Goal: Task Accomplishment & Management: Manage account settings

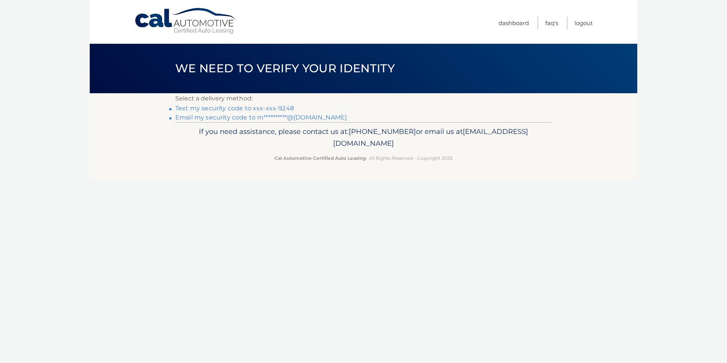
click at [244, 109] on link "Text my security code to xxx-xxx-9248" at bounding box center [234, 108] width 119 height 7
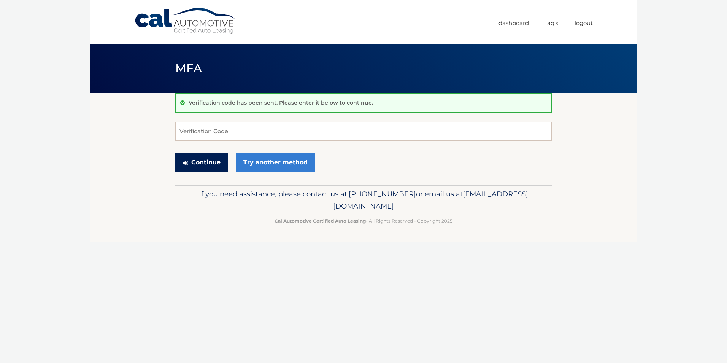
click at [208, 161] on button "Continue" at bounding box center [201, 162] width 53 height 19
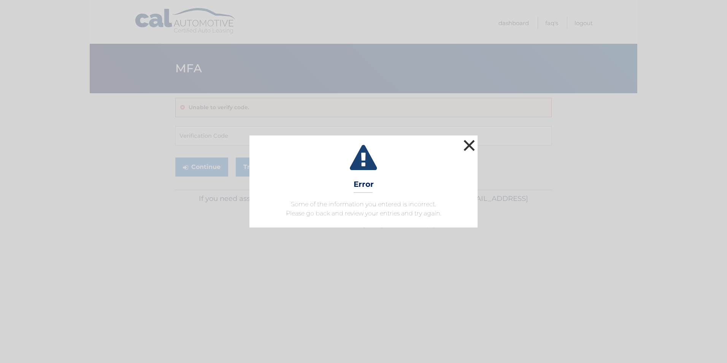
click at [471, 141] on button "×" at bounding box center [468, 145] width 15 height 15
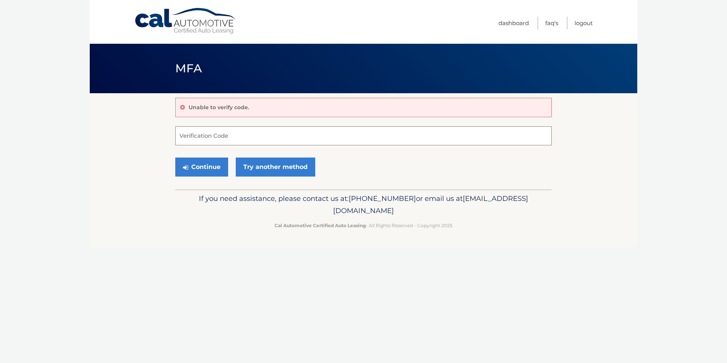
click at [282, 131] on input "Verification Code" at bounding box center [363, 135] width 376 height 19
click at [296, 135] on input "030158158" at bounding box center [363, 135] width 376 height 19
type input "030158"
click at [195, 166] on button "Continue" at bounding box center [201, 166] width 53 height 19
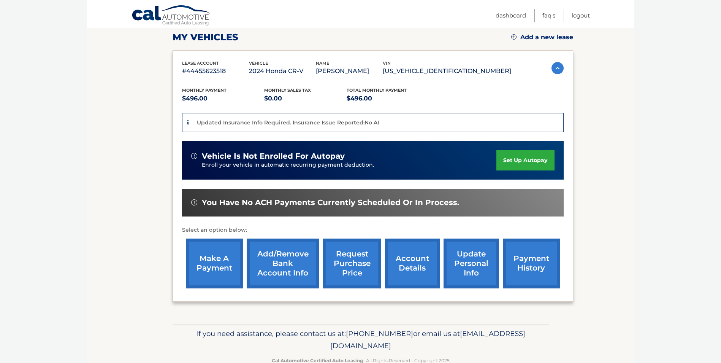
scroll to position [108, 0]
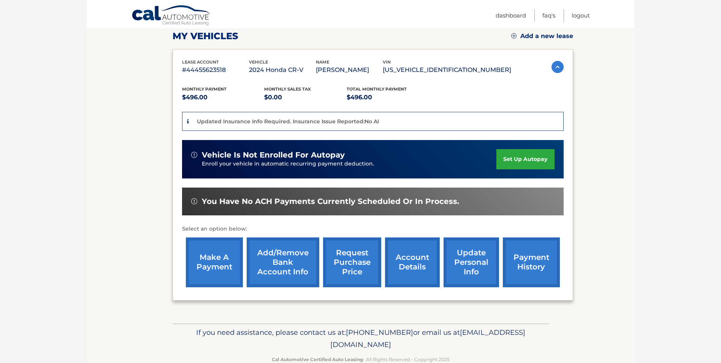
click at [219, 263] on link "make a payment" at bounding box center [214, 262] width 57 height 50
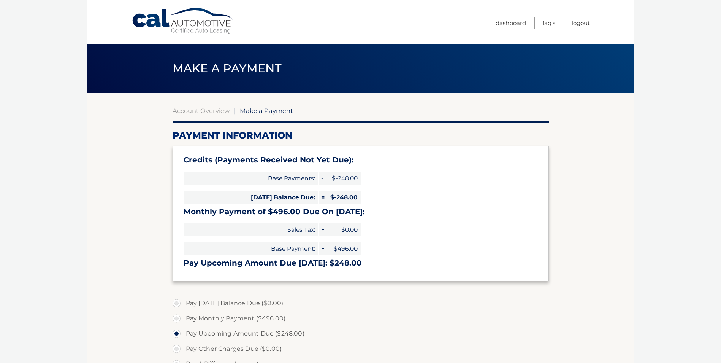
select select "YjBmZmY3YzQtMzY2YS00YzBkLTlhZmMtNTMxYjVjMDExMTg5"
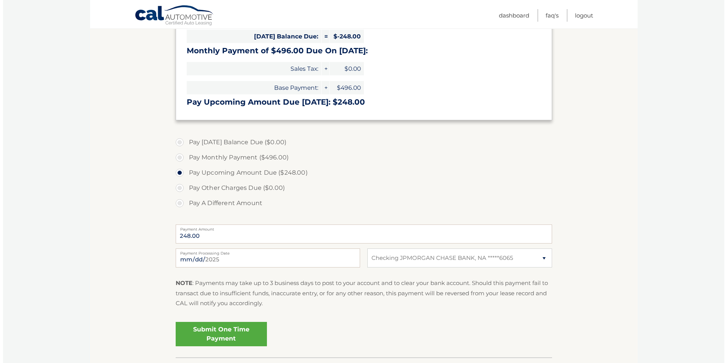
scroll to position [179, 0]
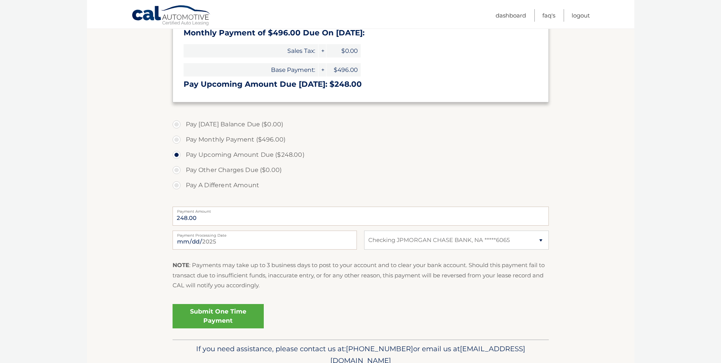
click at [219, 312] on link "Submit One Time Payment" at bounding box center [218, 316] width 91 height 24
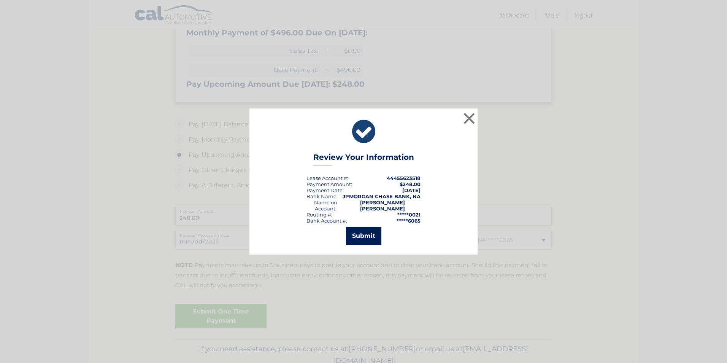
click at [369, 230] on button "Submit" at bounding box center [363, 236] width 35 height 18
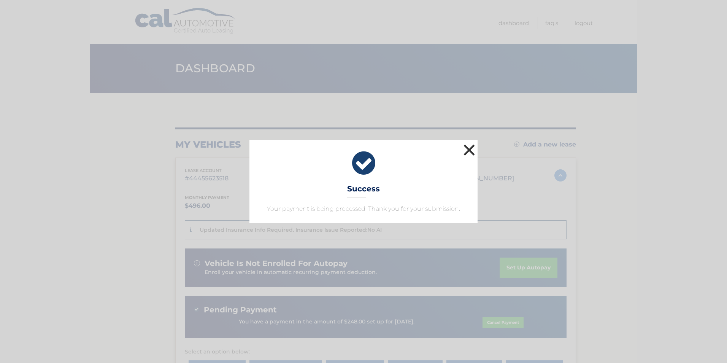
click at [468, 146] on button "×" at bounding box center [468, 149] width 15 height 15
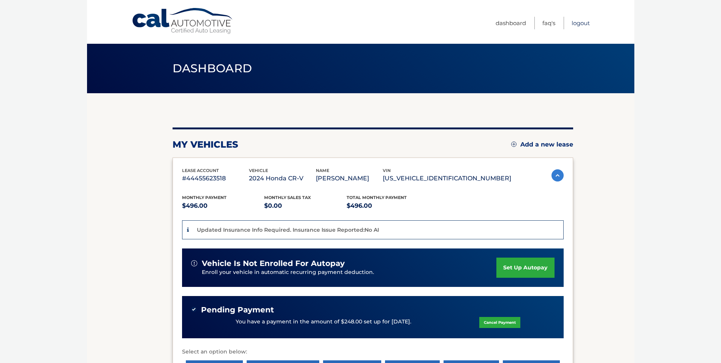
click at [581, 24] on link "Logout" at bounding box center [581, 23] width 18 height 13
